Goal: Transaction & Acquisition: Purchase product/service

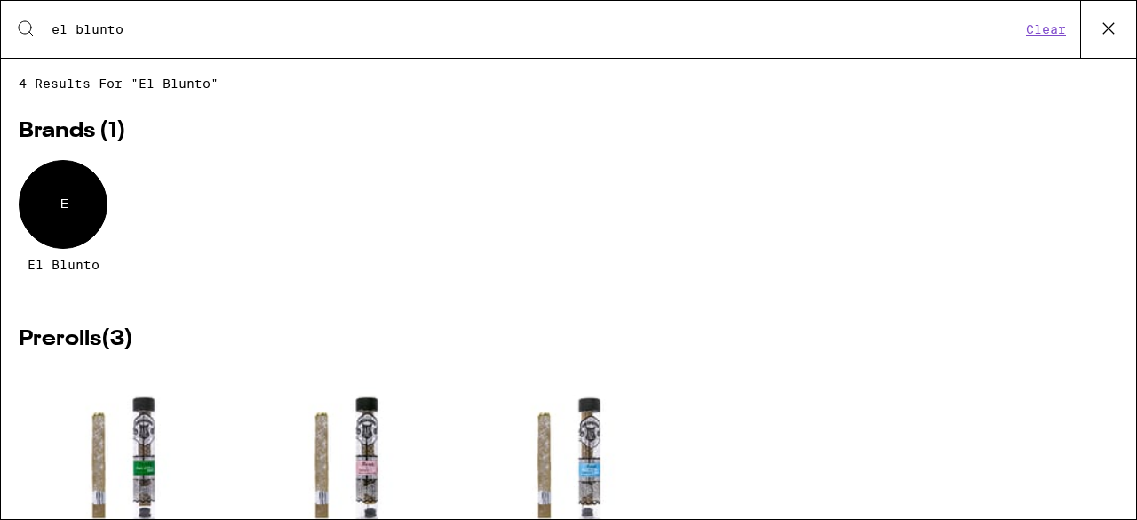
scroll to position [230, 0]
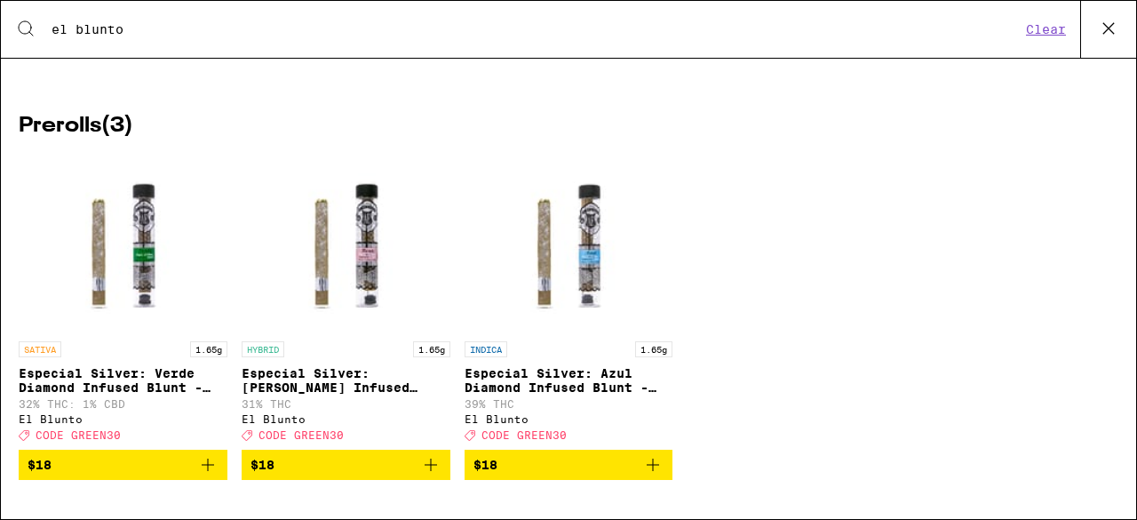
click at [1105, 38] on icon at bounding box center [1109, 28] width 27 height 27
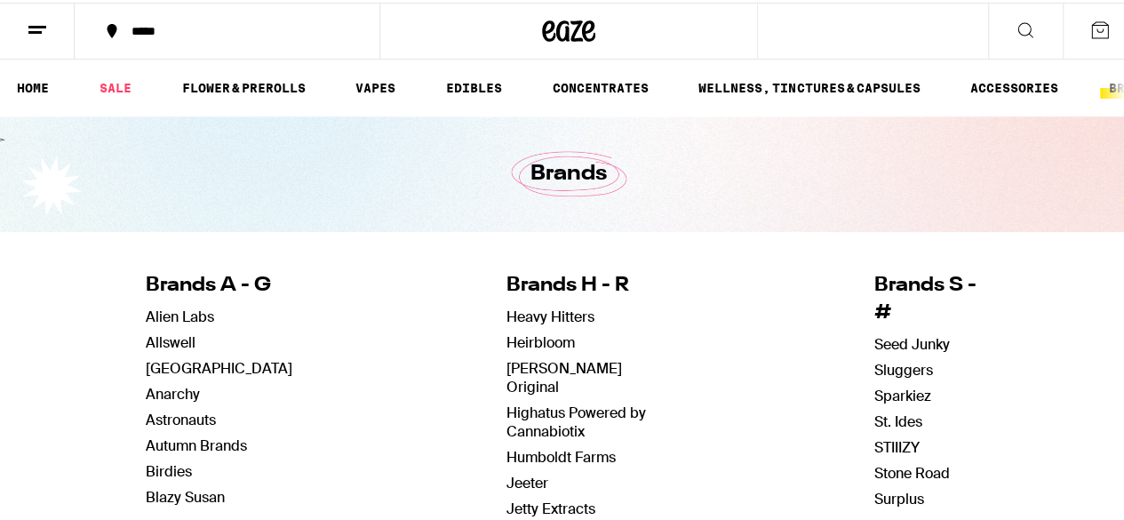
click at [1015, 27] on icon at bounding box center [1025, 27] width 21 height 21
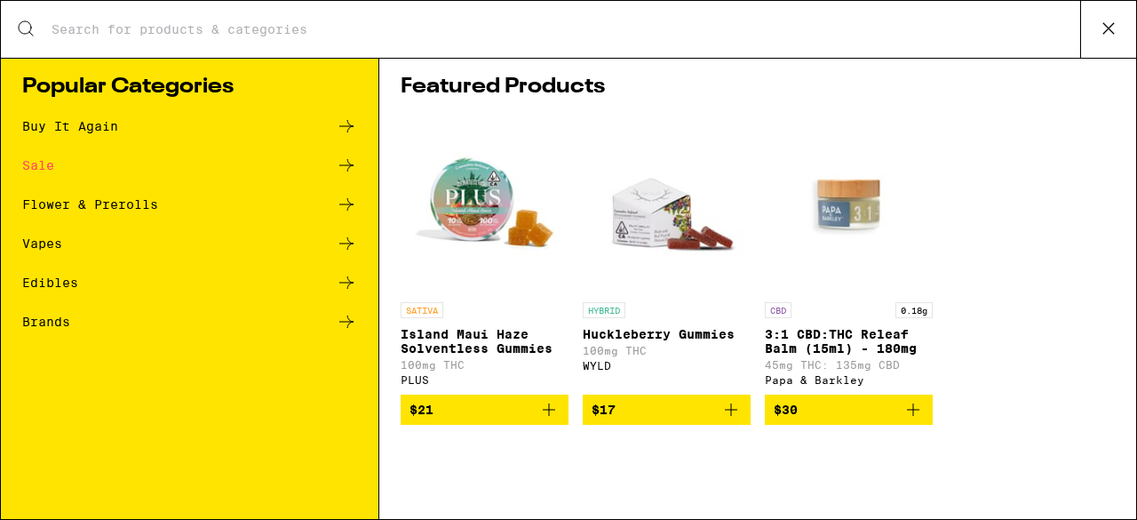
click at [386, 43] on div "Search for Products" at bounding box center [569, 29] width 1136 height 57
click at [82, 31] on input "Search for Products" at bounding box center [566, 29] width 1030 height 16
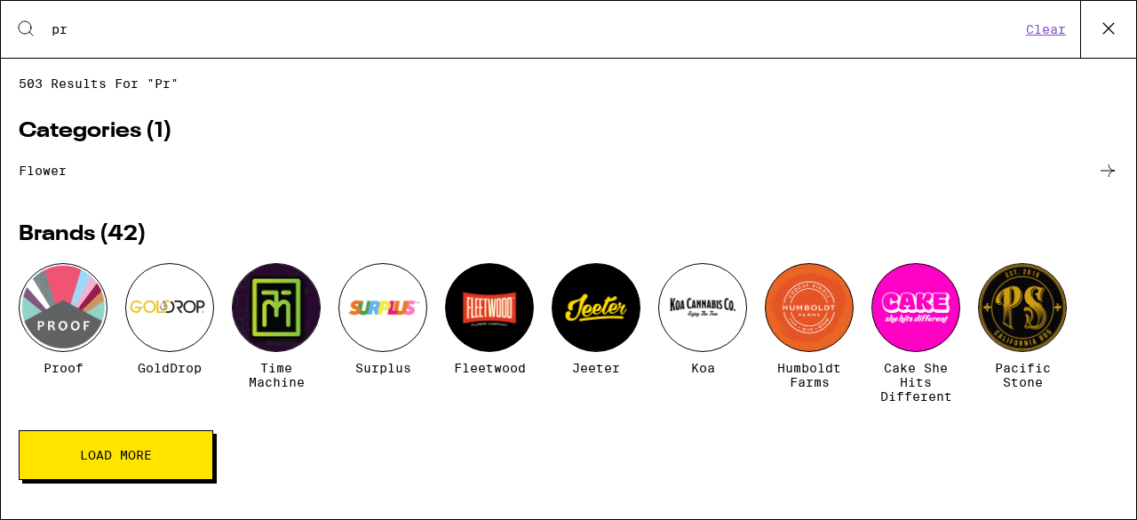
type input "p"
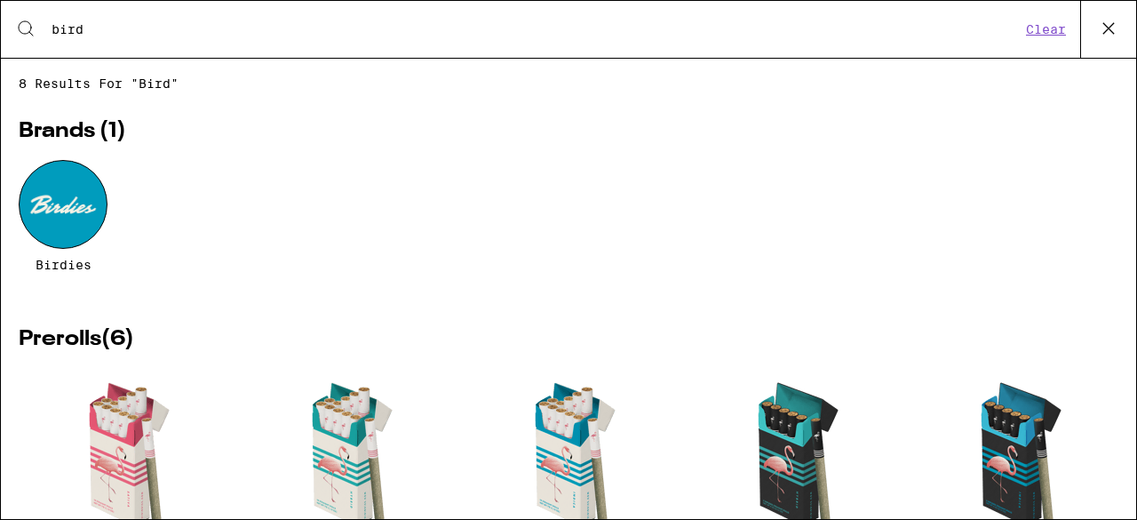
type input "bird"
click at [395, 307] on div "Brands ( 1 ) Birdies" at bounding box center [569, 216] width 1100 height 190
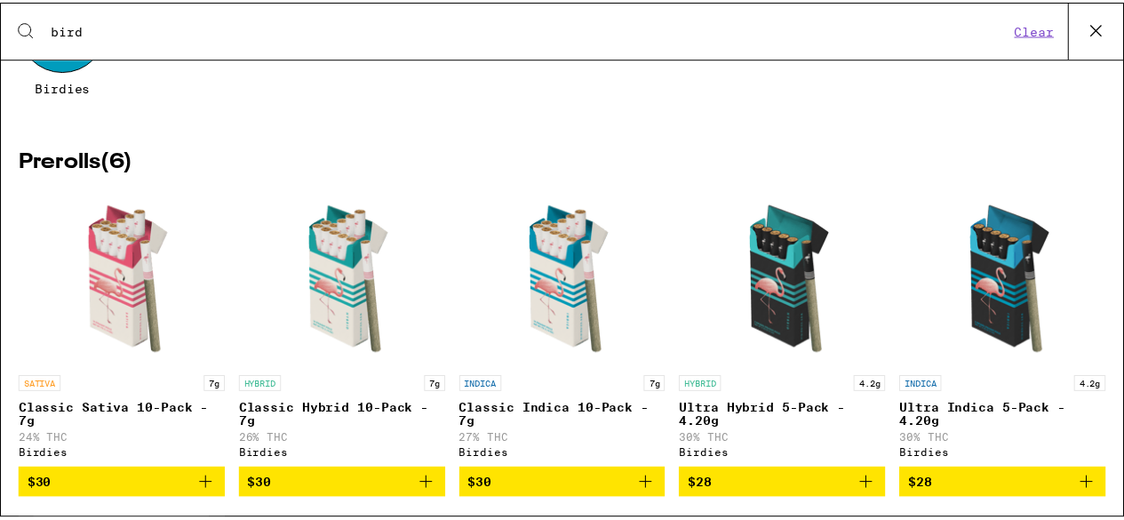
scroll to position [213, 0]
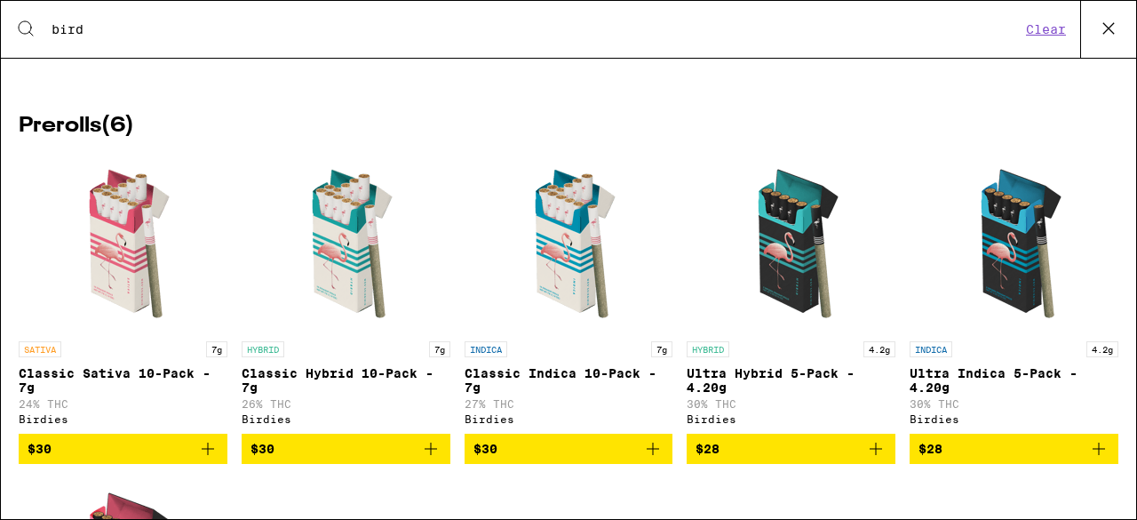
click at [786, 264] on img "Open page for Ultra Hybrid 5-Pack - 4.20g from Birdies" at bounding box center [792, 244] width 178 height 178
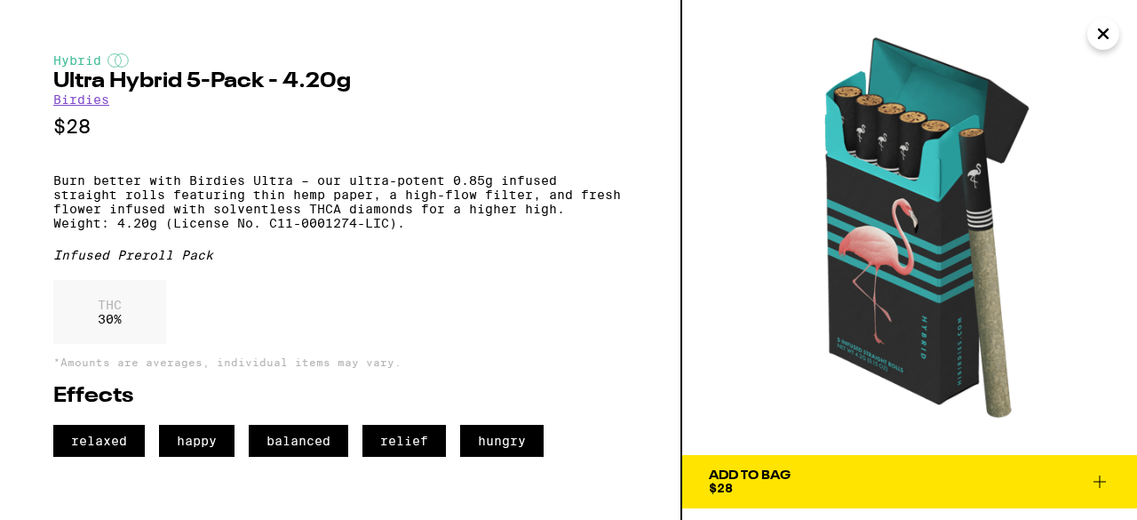
click at [1104, 45] on icon "Close" at bounding box center [1103, 33] width 21 height 27
